Goal: Information Seeking & Learning: Check status

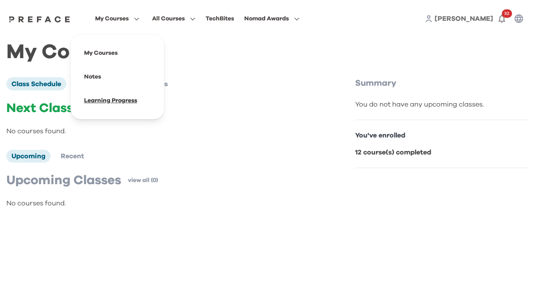
click at [116, 105] on span at bounding box center [117, 101] width 80 height 24
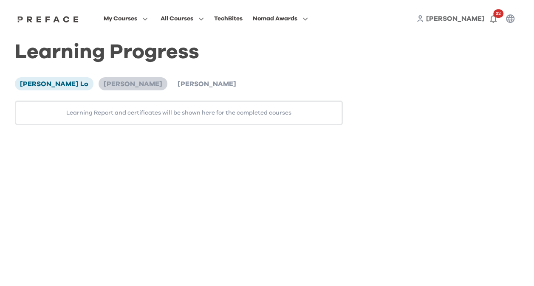
click at [107, 82] on span "[PERSON_NAME]" at bounding box center [133, 84] width 59 height 7
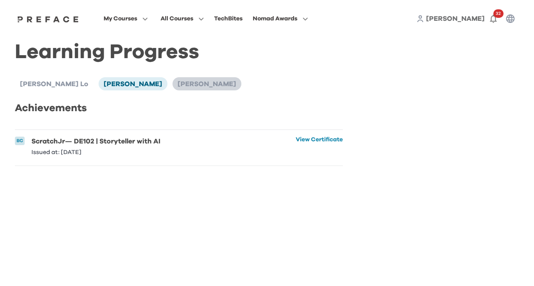
click at [178, 86] on span "[PERSON_NAME]" at bounding box center [207, 84] width 59 height 7
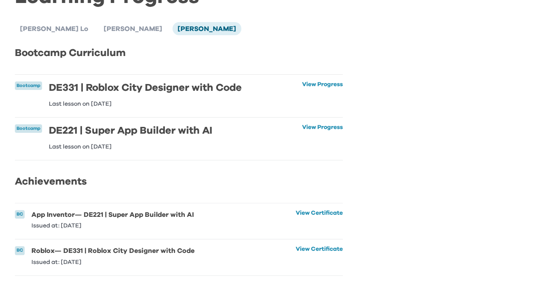
scroll to position [68, 0]
click at [200, 209] on li "BC App Inventor — DE221 | Super App Builder with AI Issued at: [DATE] View Cert…" at bounding box center [179, 222] width 328 height 36
drag, startPoint x: 192, startPoint y: 245, endPoint x: 90, endPoint y: 245, distance: 102.0
click at [90, 245] on li "BC Roblox — DE331 | Roblox City Designer with Code Issued at: [DATE] View Certi…" at bounding box center [179, 258] width 328 height 36
copy h6 "Roblox City Designer with Code"
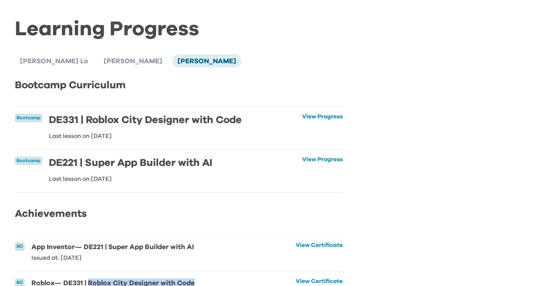
scroll to position [0, 0]
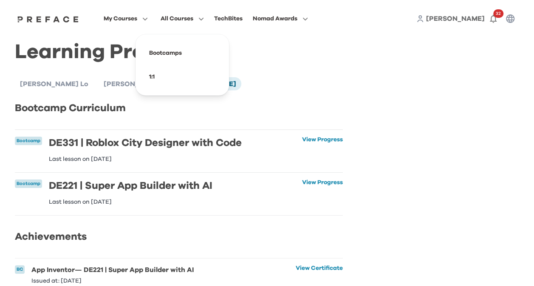
click at [190, 18] on span "All Courses" at bounding box center [177, 19] width 33 height 10
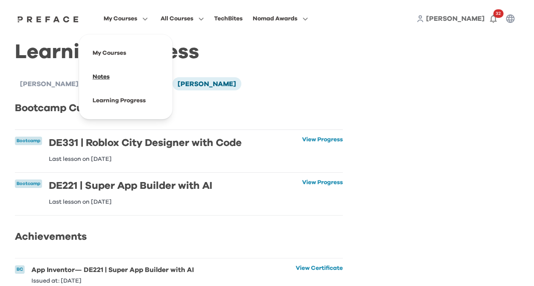
click at [115, 76] on span at bounding box center [126, 77] width 80 height 24
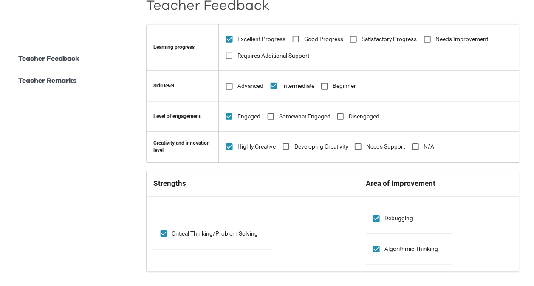
scroll to position [425, 0]
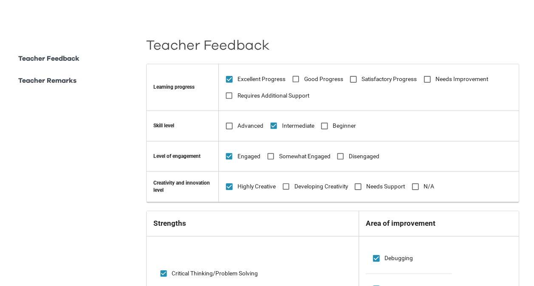
click at [234, 124] on icon at bounding box center [229, 126] width 9 height 9
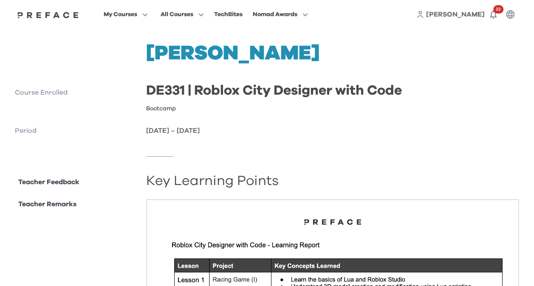
scroll to position [0, 0]
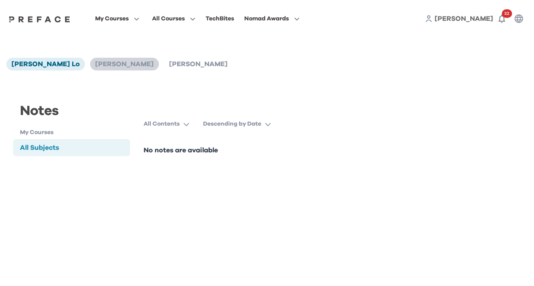
click at [95, 68] on span "[PERSON_NAME]" at bounding box center [124, 64] width 59 height 7
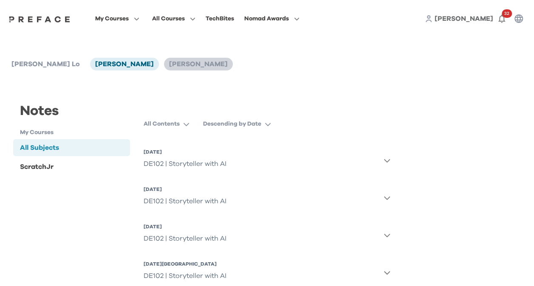
click at [169, 61] on span "[PERSON_NAME]" at bounding box center [198, 64] width 59 height 7
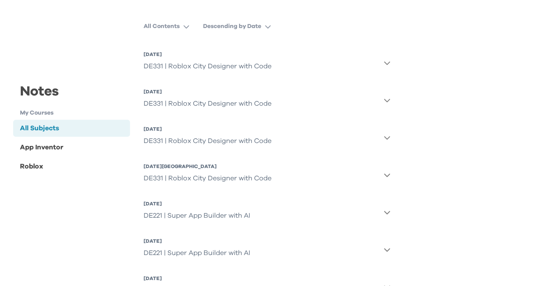
scroll to position [85, 0]
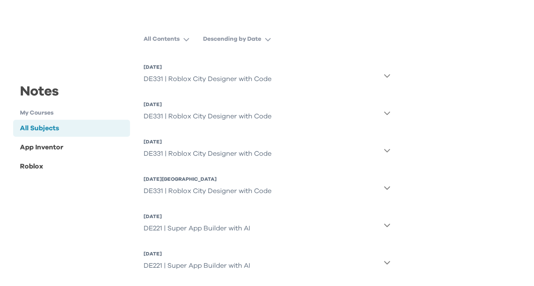
click at [386, 76] on icon "button" at bounding box center [387, 75] width 6 height 3
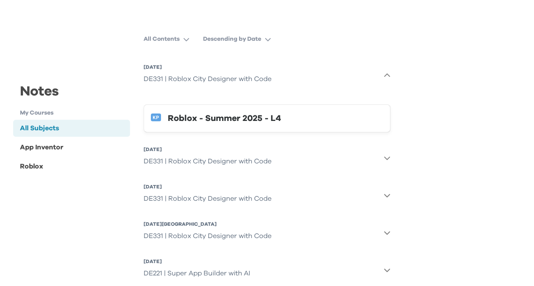
click at [386, 159] on icon "button" at bounding box center [387, 158] width 6 height 3
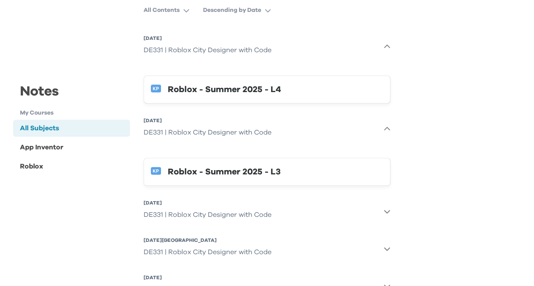
scroll to position [127, 0]
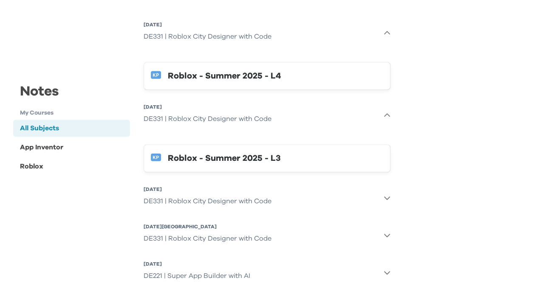
click at [387, 199] on icon "button" at bounding box center [387, 198] width 6 height 3
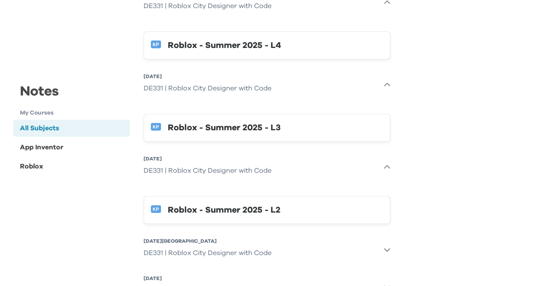
scroll to position [170, 0]
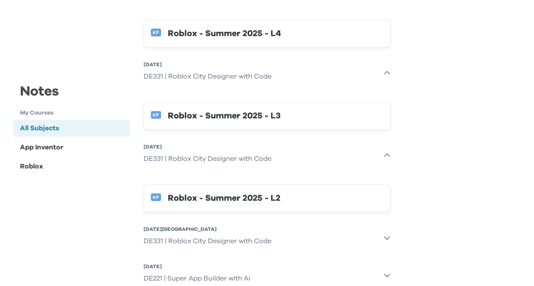
click at [387, 239] on icon "button" at bounding box center [387, 238] width 6 height 3
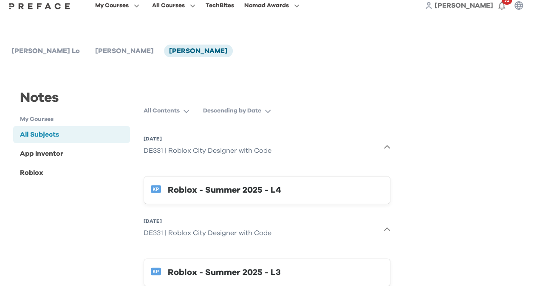
scroll to position [0, 0]
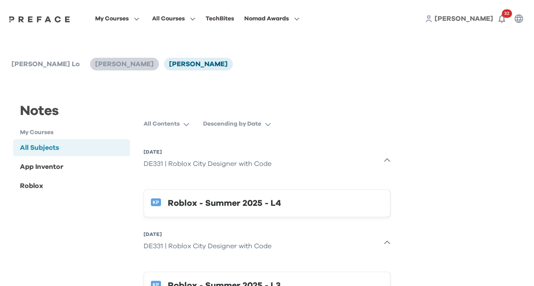
click at [95, 62] on span "[PERSON_NAME]" at bounding box center [124, 64] width 59 height 7
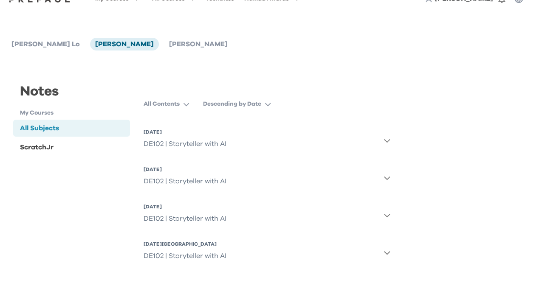
scroll to position [25, 0]
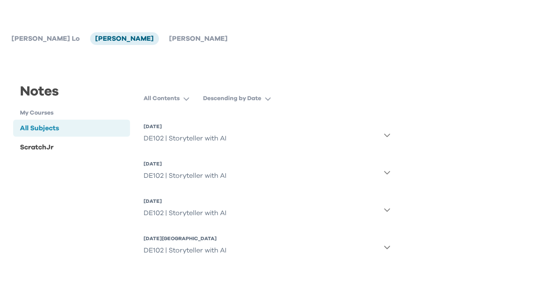
click at [387, 136] on icon "button" at bounding box center [387, 135] width 7 height 7
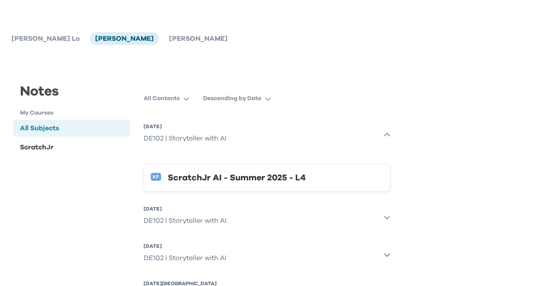
click at [386, 216] on icon "button" at bounding box center [387, 217] width 7 height 7
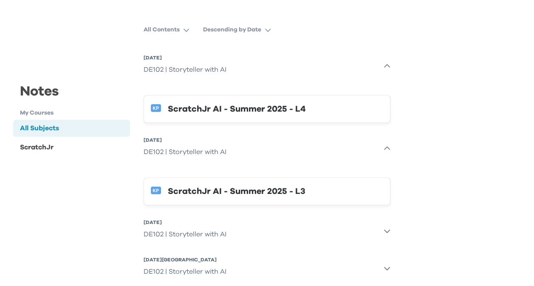
scroll to position [115, 0]
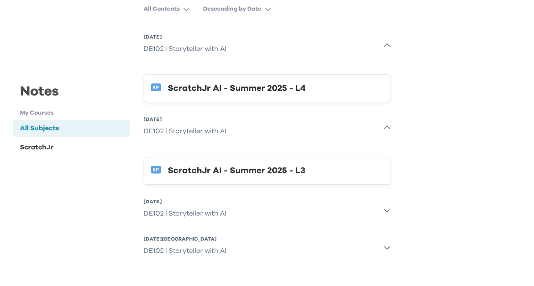
click at [388, 208] on icon "button" at bounding box center [387, 210] width 7 height 7
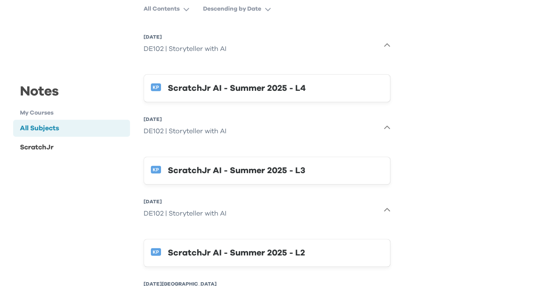
scroll to position [160, 0]
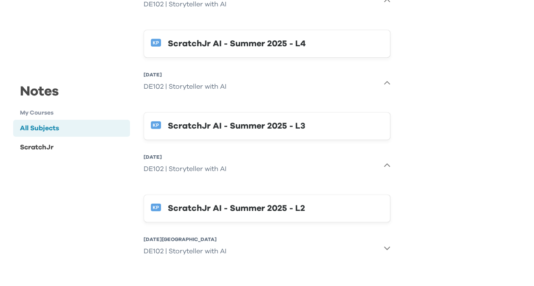
click at [388, 247] on icon "button" at bounding box center [387, 248] width 6 height 3
